Goal: Communication & Community: Answer question/provide support

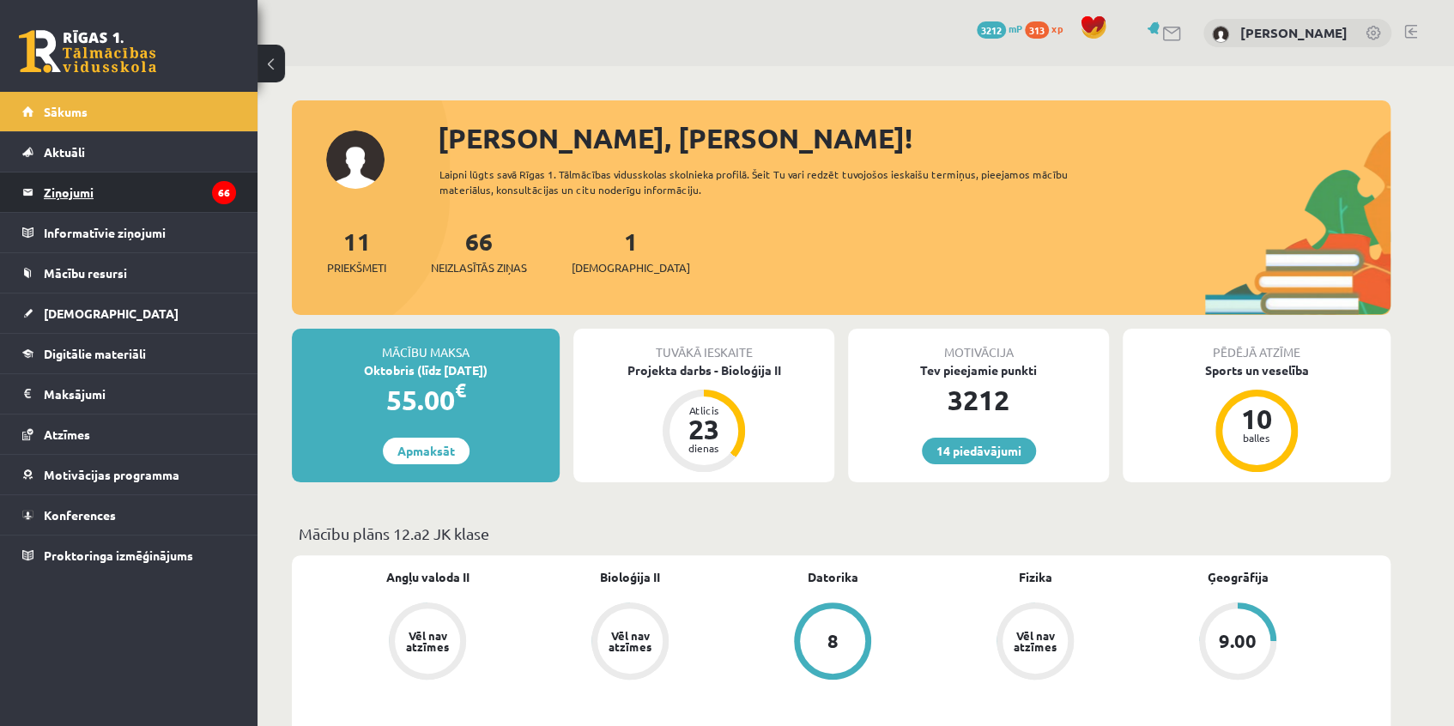
click at [58, 200] on legend "Ziņojumi 66" at bounding box center [140, 192] width 192 height 39
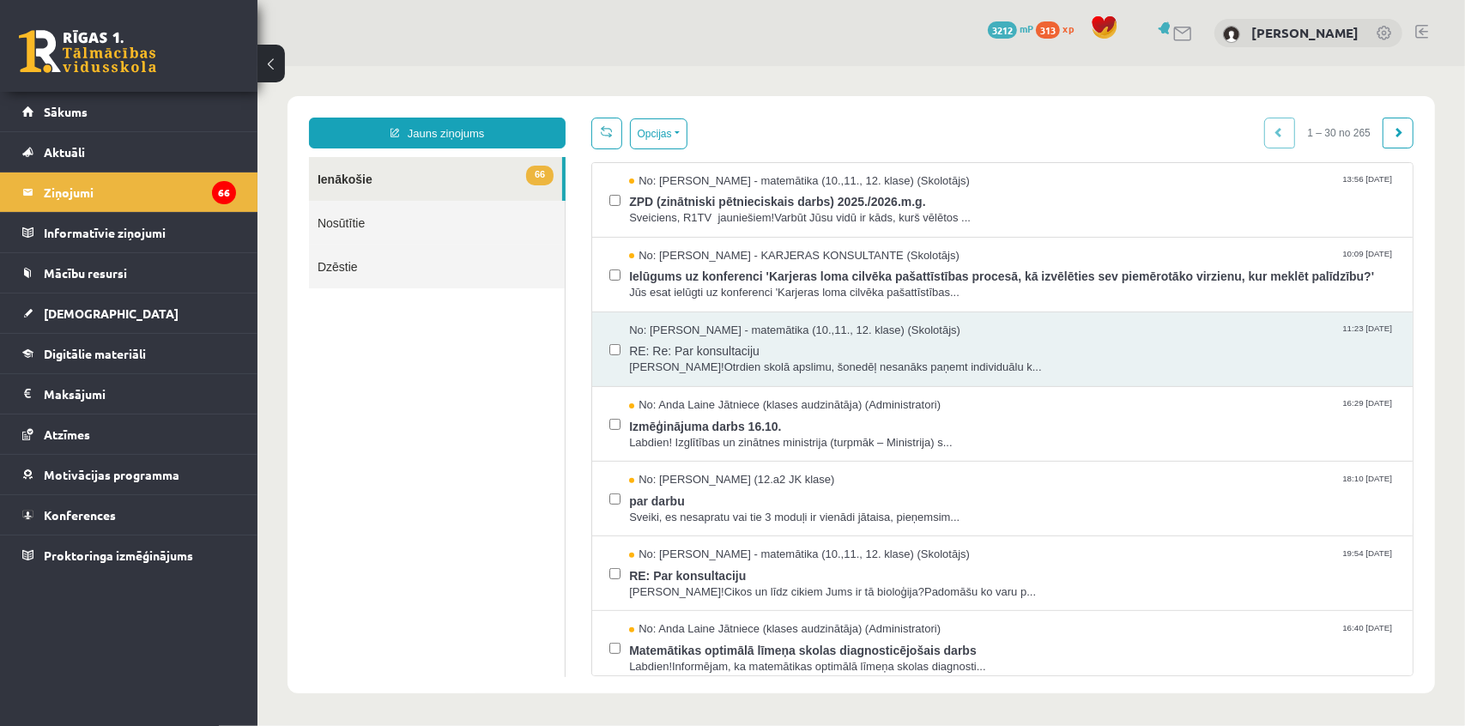
scroll to position [390, 0]
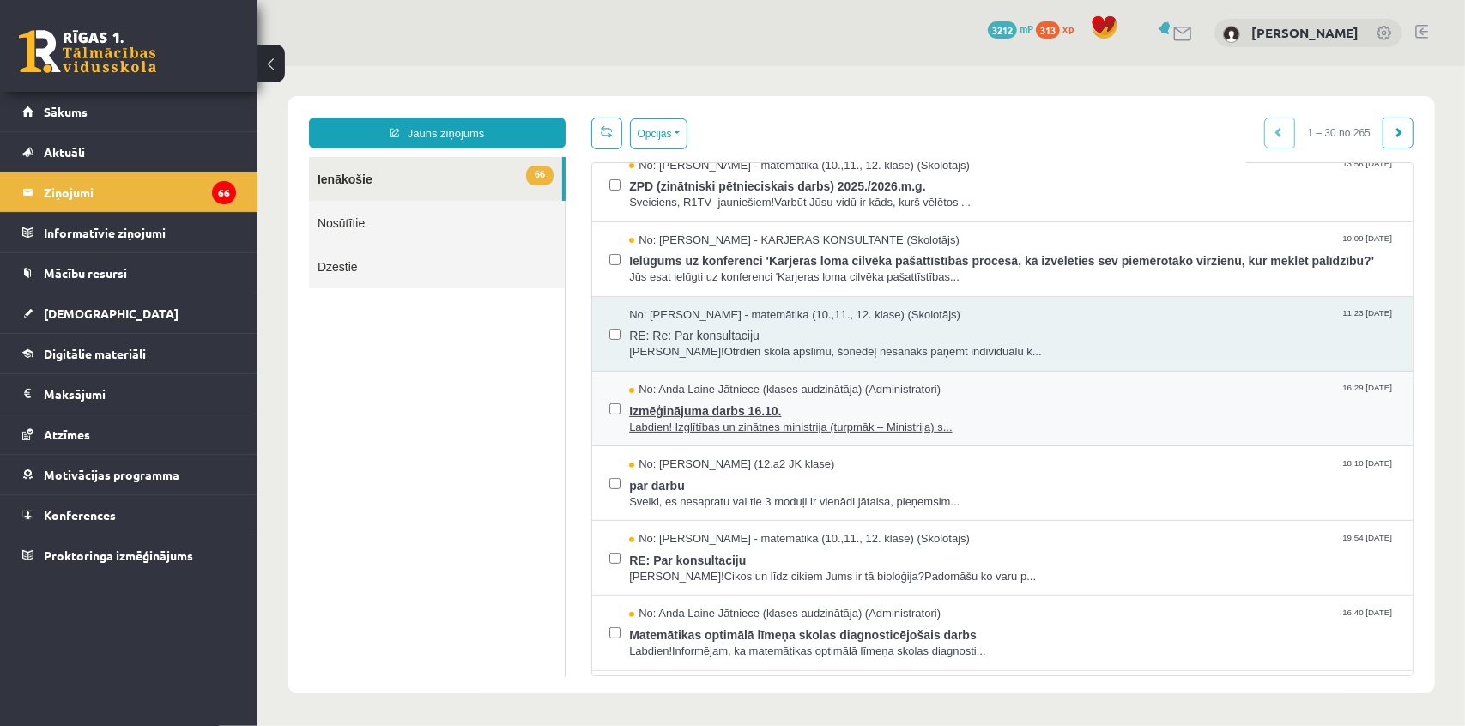
click at [712, 403] on span "Izmēģinājuma darbs 16.10." at bounding box center [1011, 407] width 767 height 21
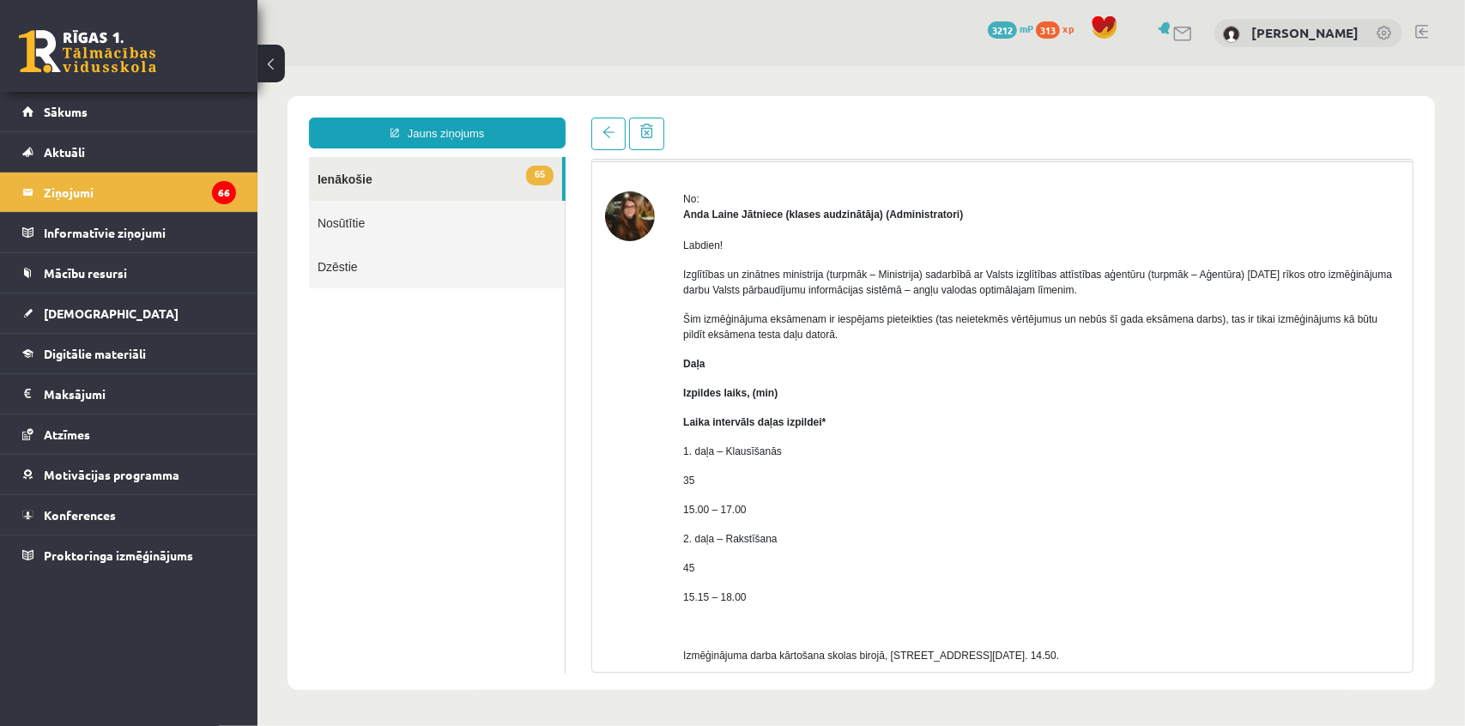
scroll to position [0, 0]
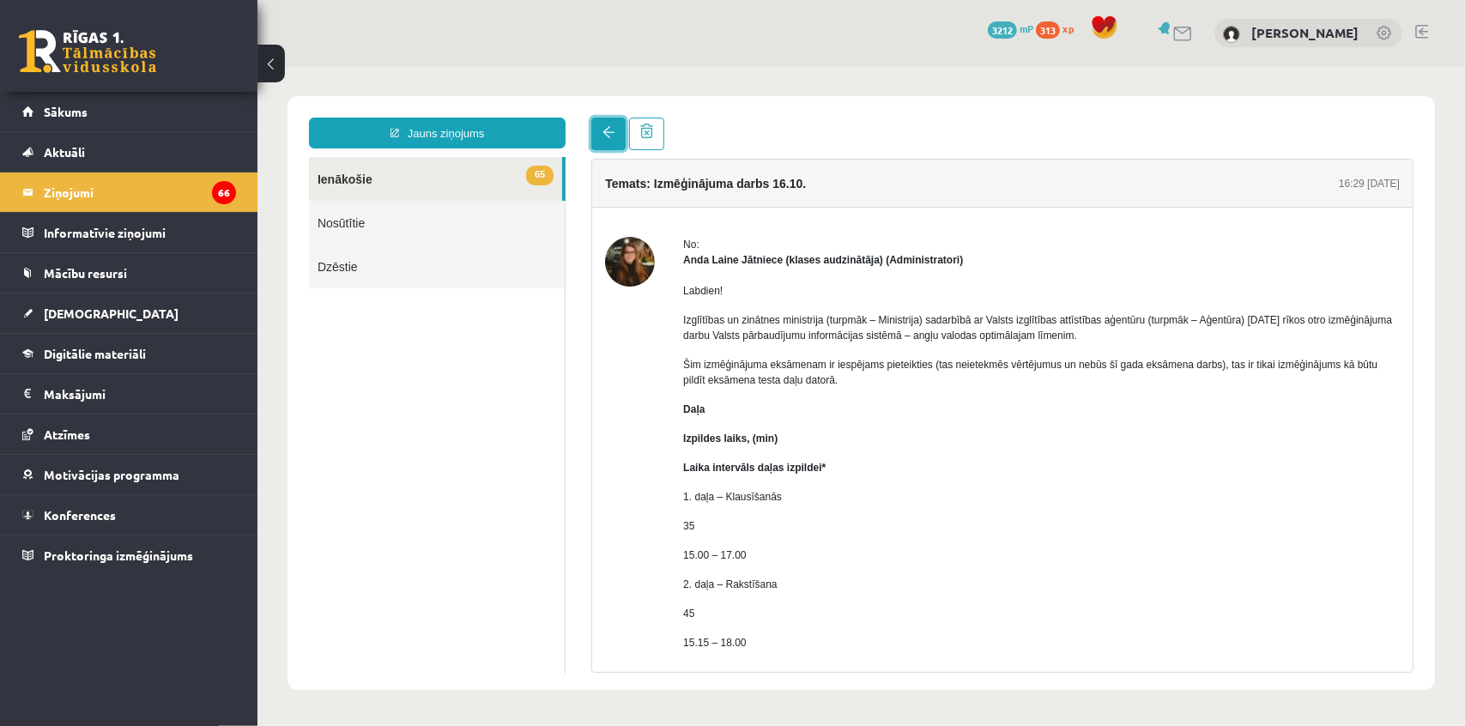
click at [604, 135] on span at bounding box center [608, 131] width 12 height 12
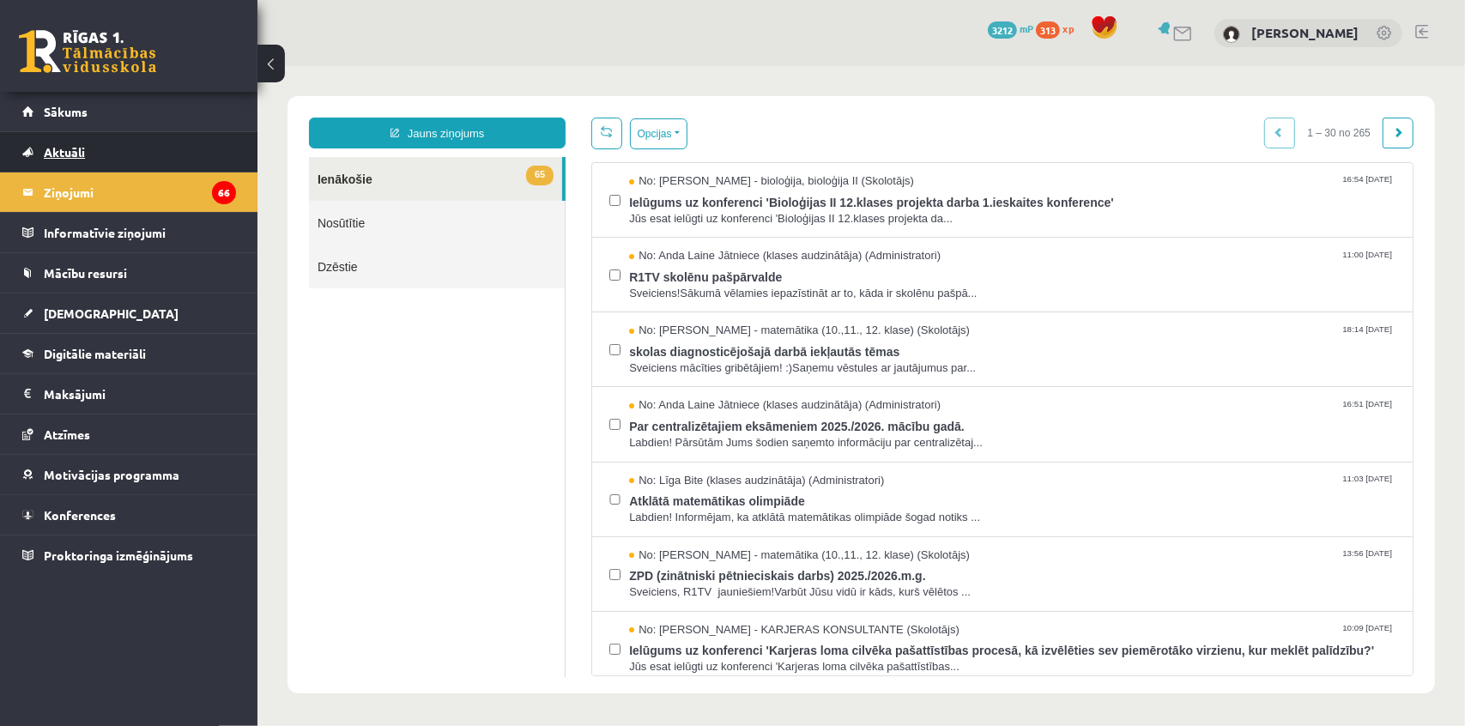
click at [73, 155] on span "Aktuāli" at bounding box center [64, 151] width 41 height 15
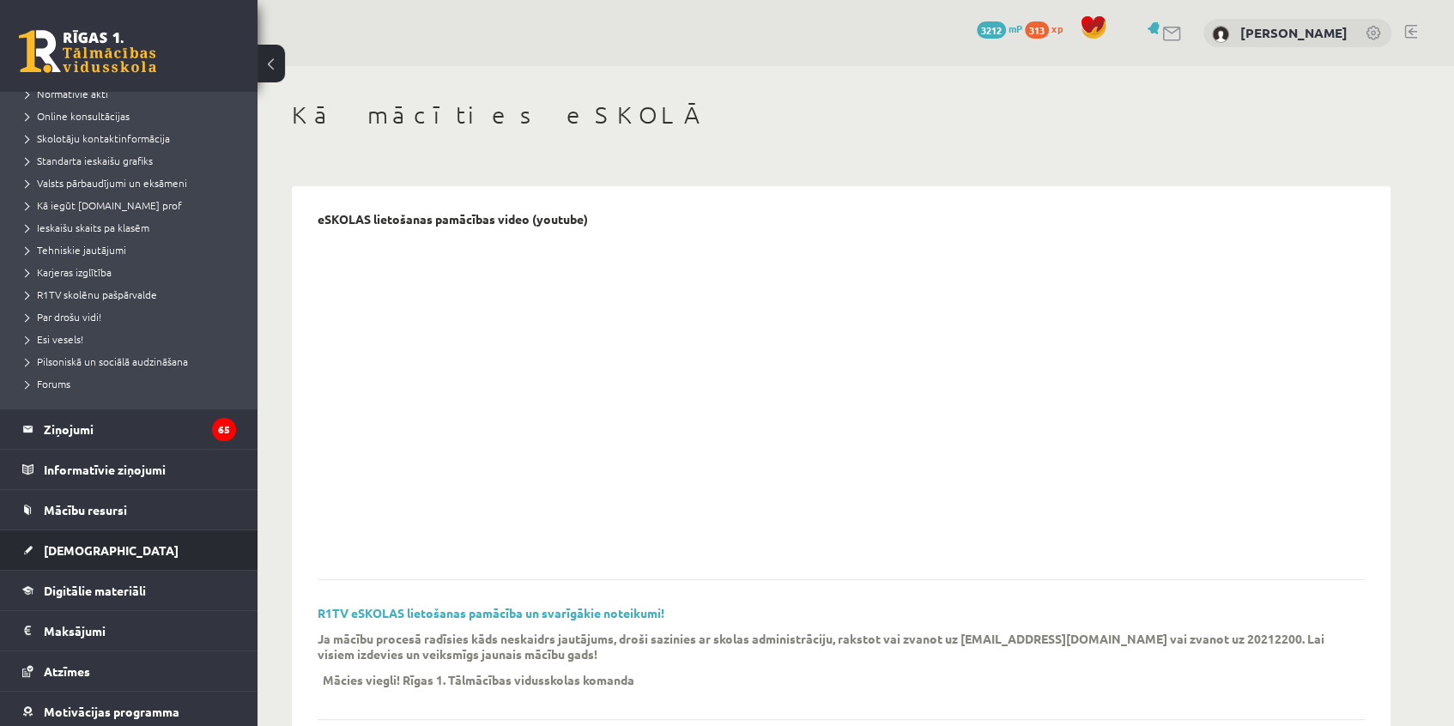
scroll to position [155, 0]
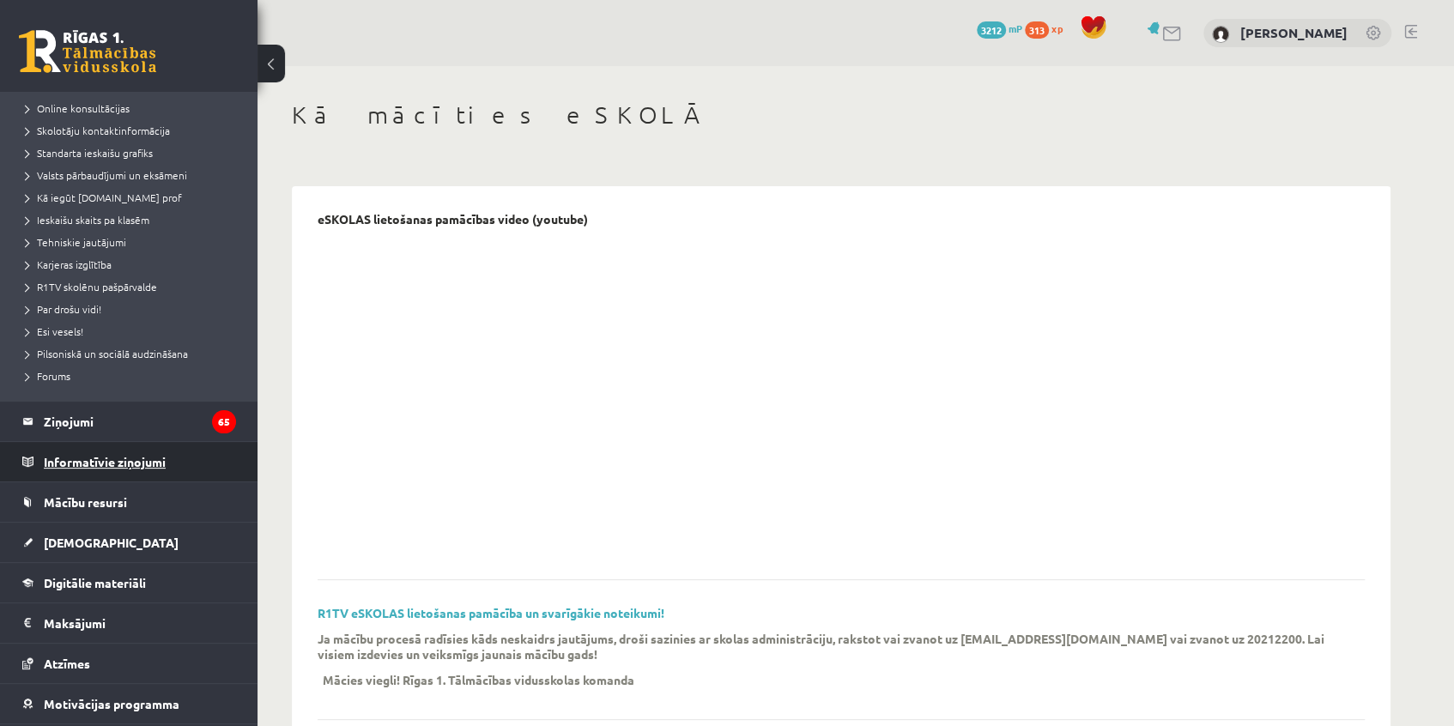
click at [112, 458] on legend "Informatīvie ziņojumi 0" at bounding box center [140, 461] width 192 height 39
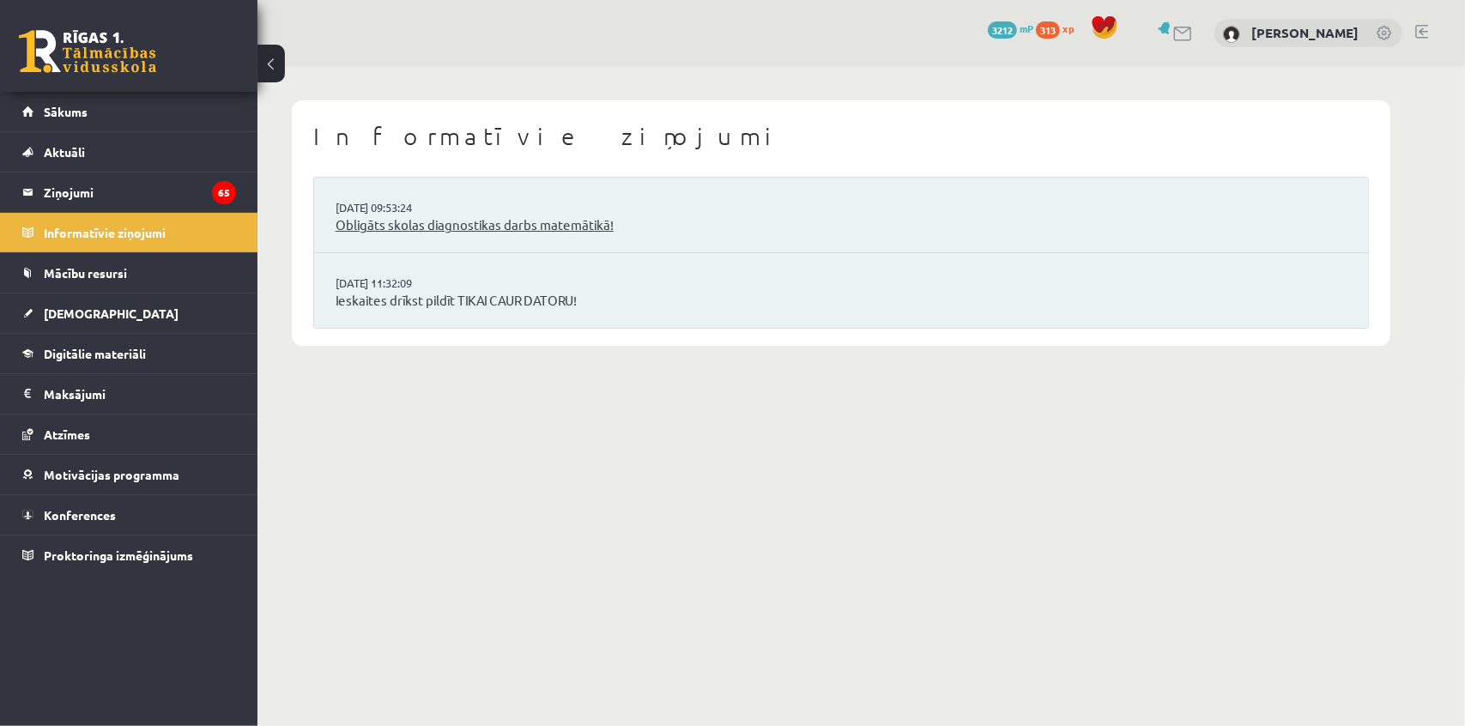
click at [442, 225] on link "Obligāts skolas diagnostikas darbs matemātikā!" at bounding box center [841, 225] width 1011 height 20
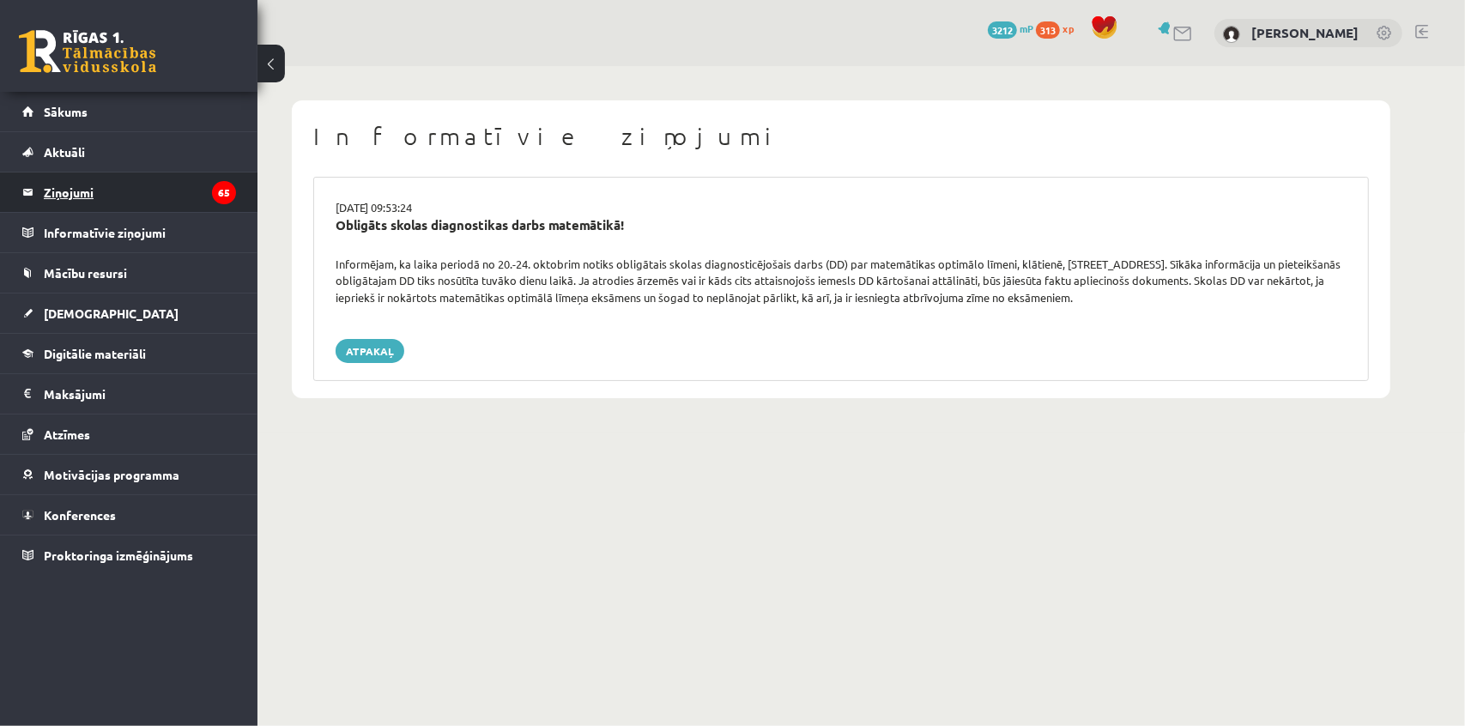
click at [66, 180] on legend "Ziņojumi 65" at bounding box center [140, 192] width 192 height 39
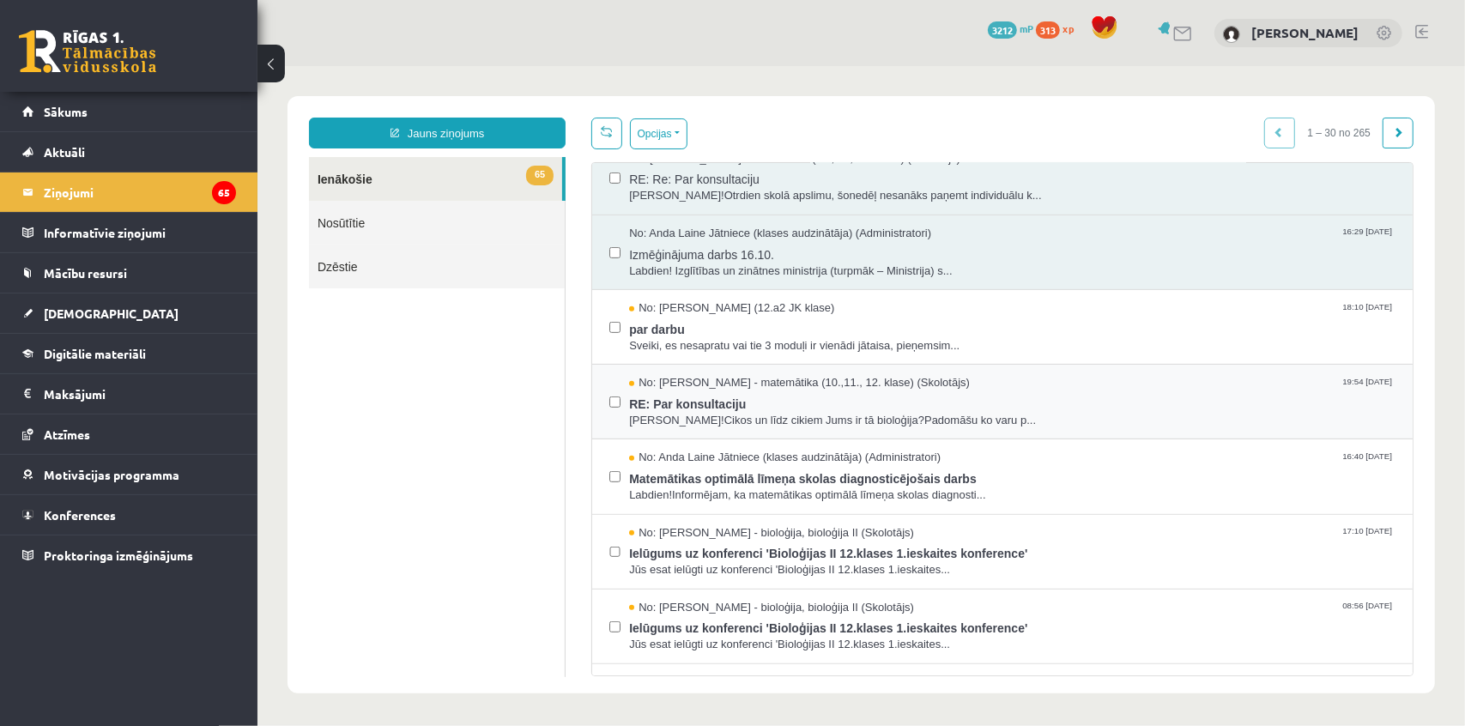
scroll to position [624, 0]
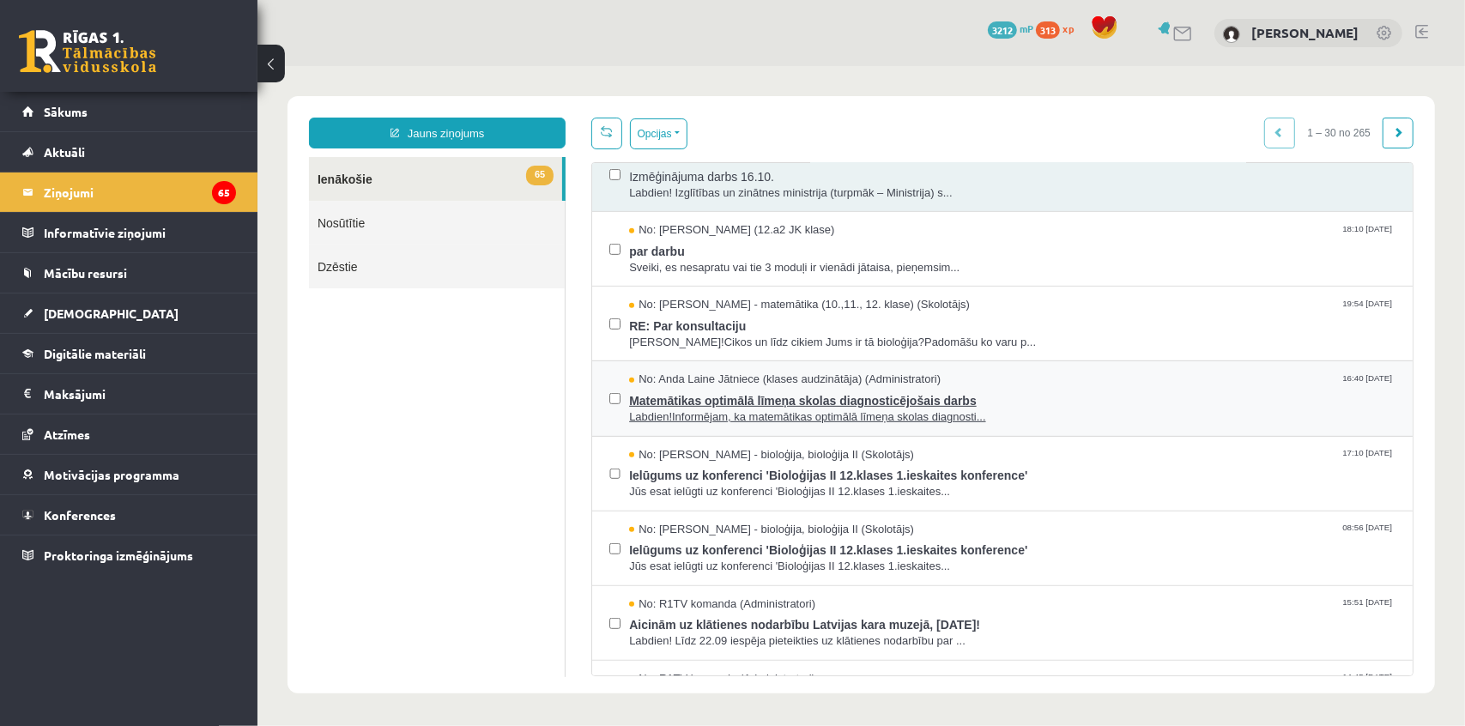
click at [687, 409] on span "Labdien!Informējam, ka matemātikas optimālā līmeņa skolas diagnosti..." at bounding box center [1011, 417] width 767 height 16
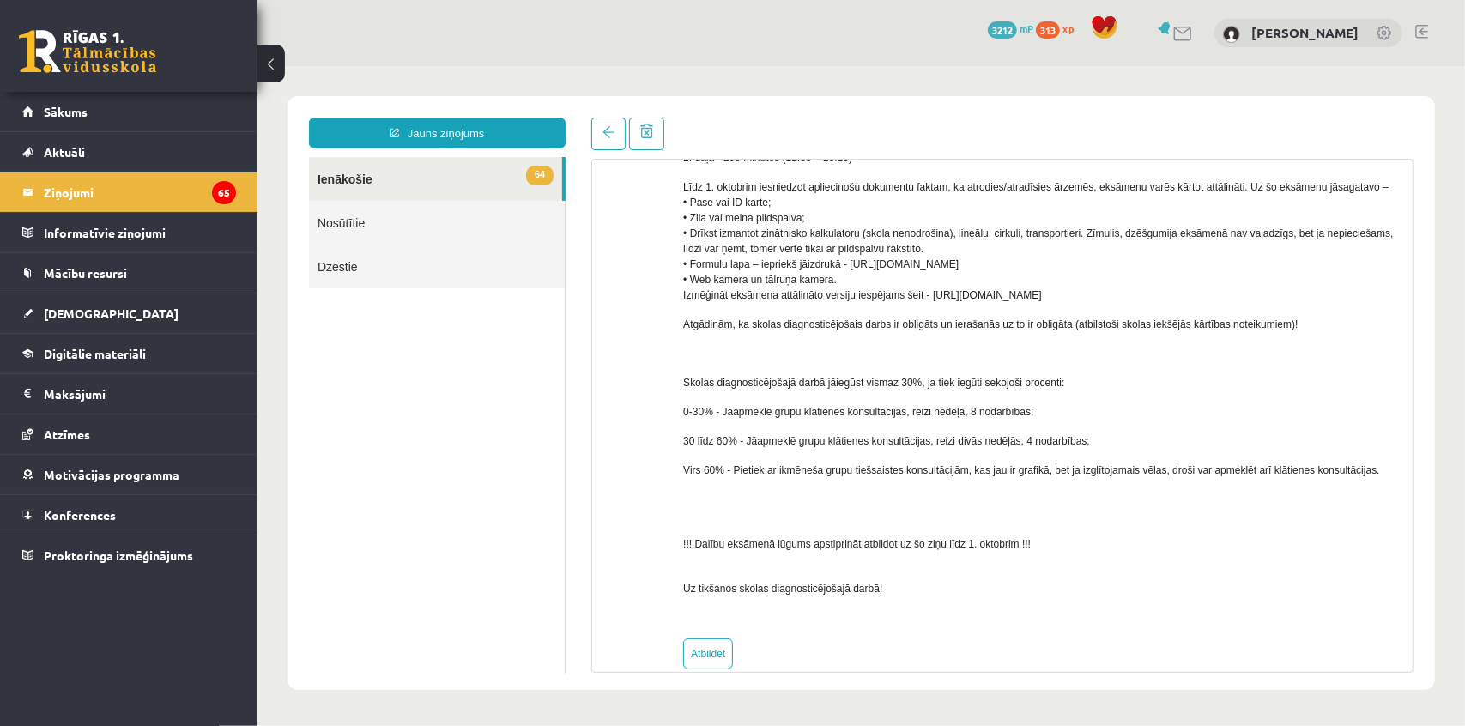
scroll to position [592, 0]
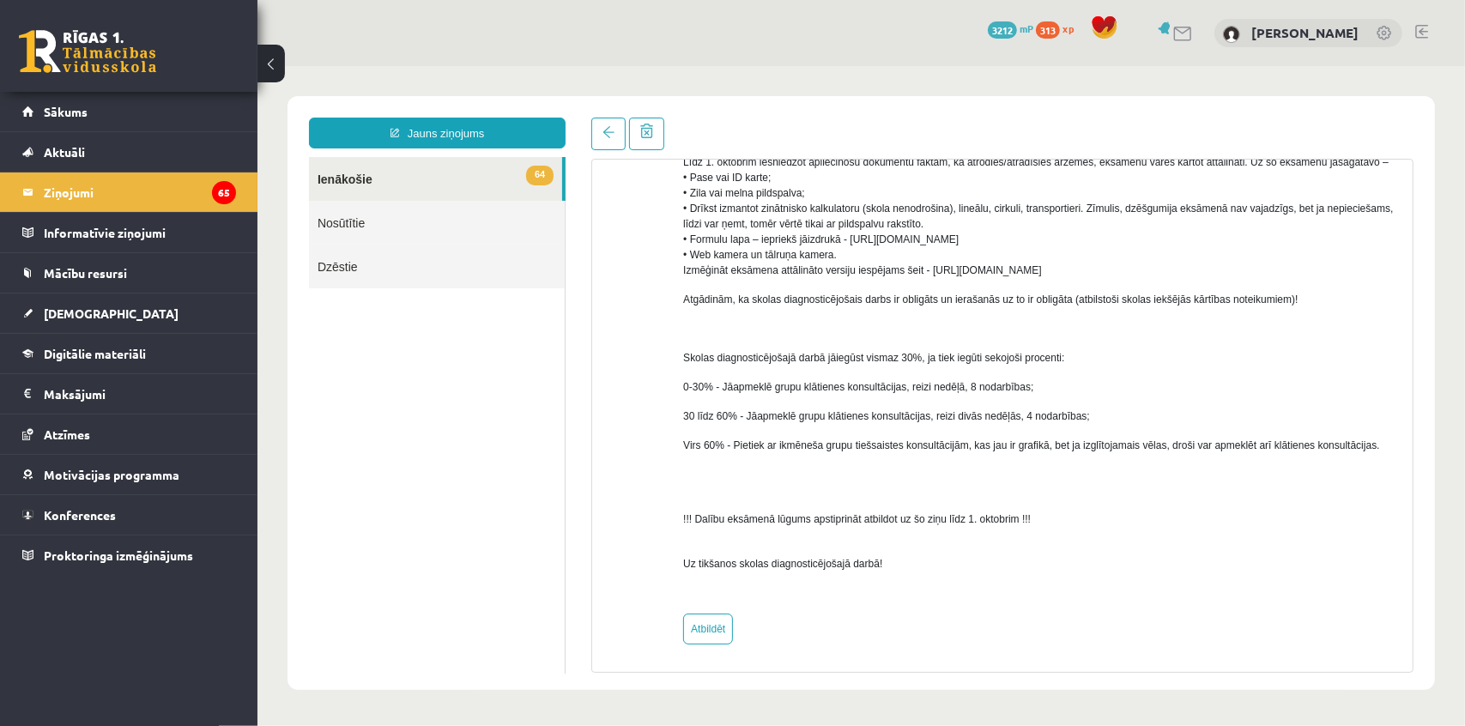
click at [699, 439] on span "Virs 60% - Pietiek ar ikmēneša grupu tiešsaistes konsultācijām, kas jau ir graf…" at bounding box center [1030, 445] width 696 height 12
click at [720, 625] on link "Atbildēt" at bounding box center [707, 628] width 50 height 31
type input "**********"
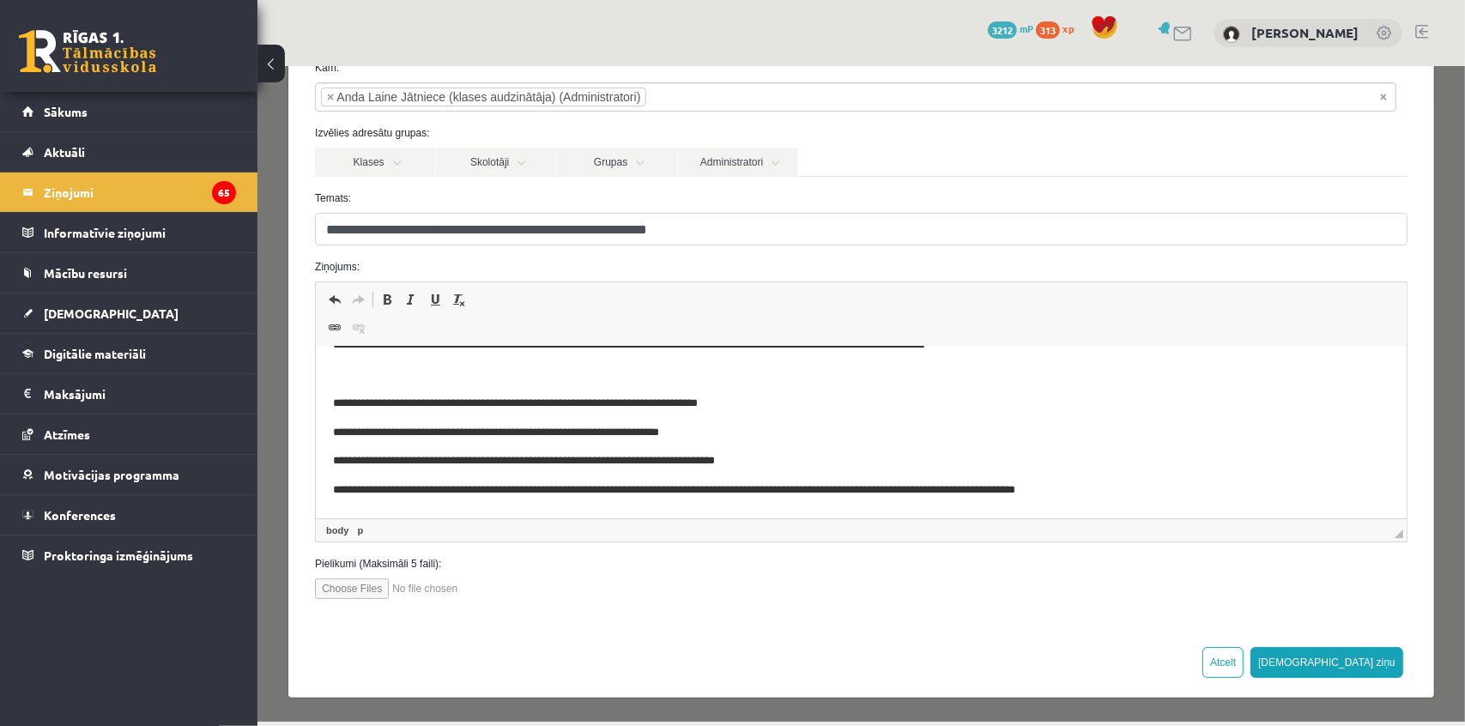
scroll to position [764, 0]
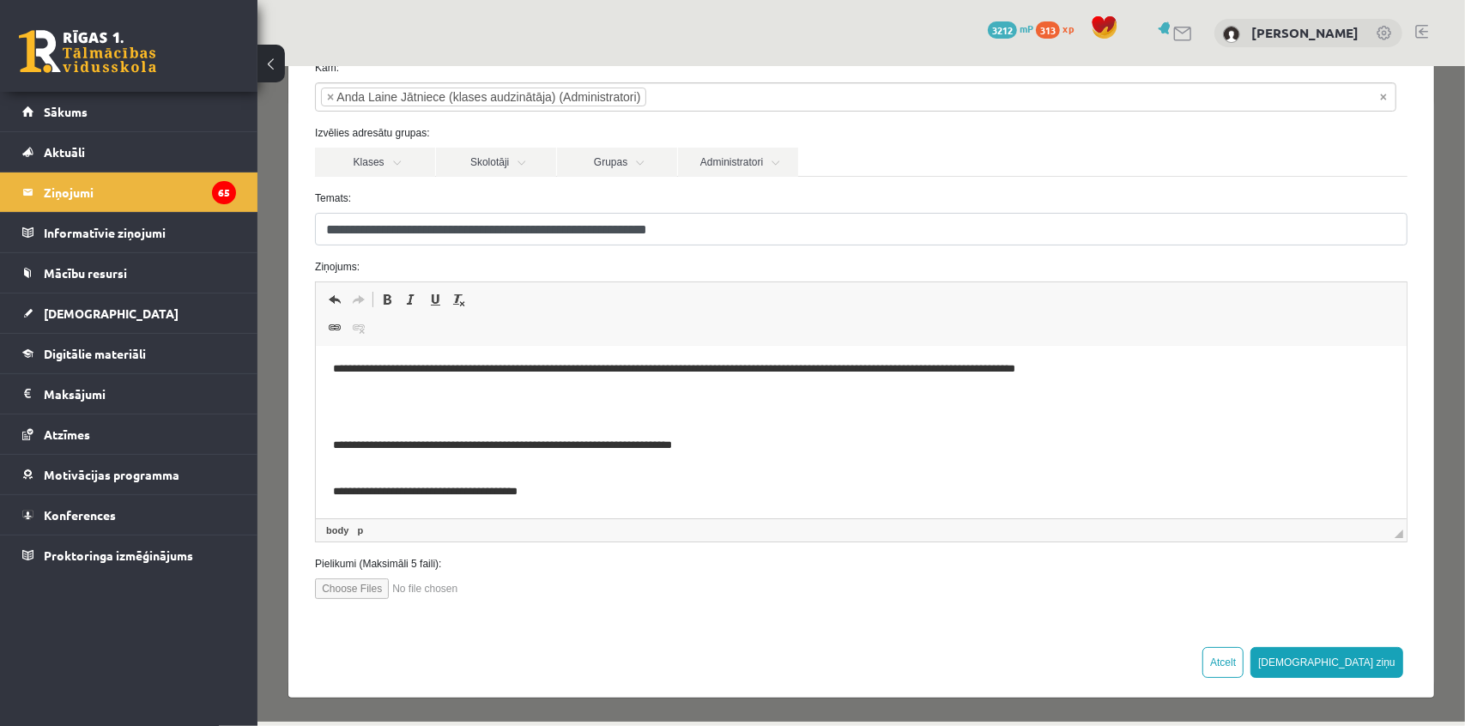
drag, startPoint x: 1295, startPoint y: 652, endPoint x: 1304, endPoint y: 712, distance: 60.0
click at [1295, 665] on div "**********" at bounding box center [861, 342] width 1148 height 712
click at [1368, 649] on button "[DEMOGRAPHIC_DATA] ziņu" at bounding box center [1326, 661] width 153 height 31
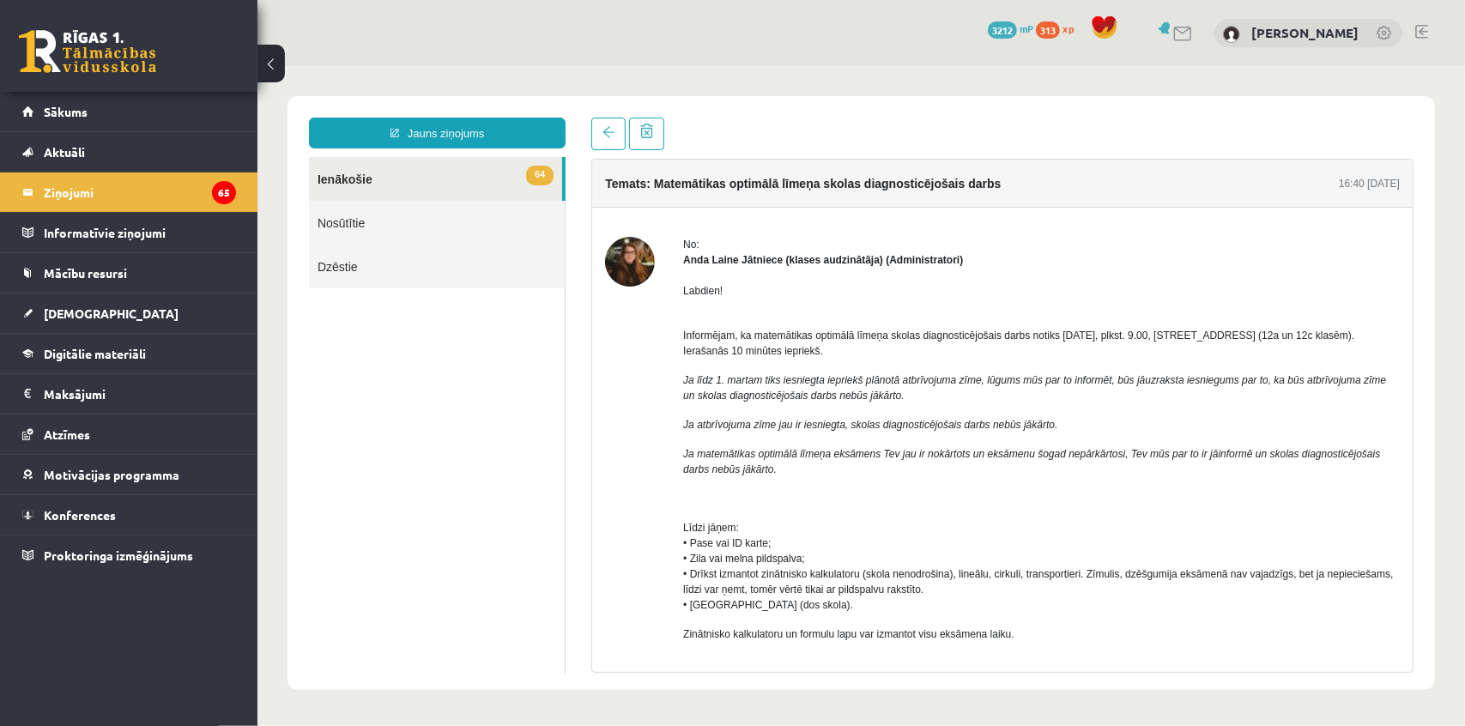
scroll to position [0, 0]
